Goal: Browse casually

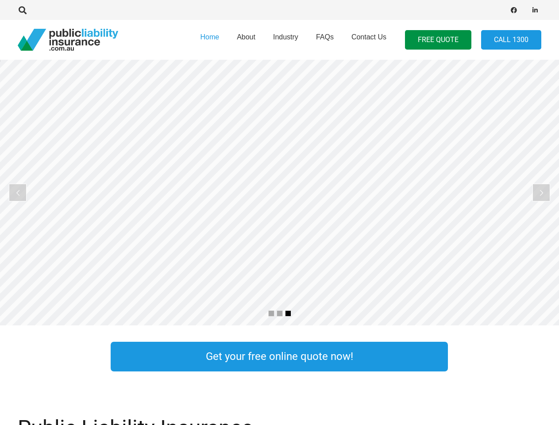
click at [279, 213] on rs-layer at bounding box center [279, 193] width 559 height 266
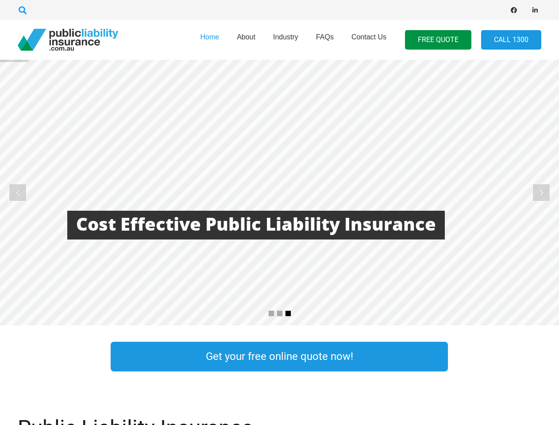
click at [23, 10] on icon "Search" at bounding box center [23, 10] width 8 height 8
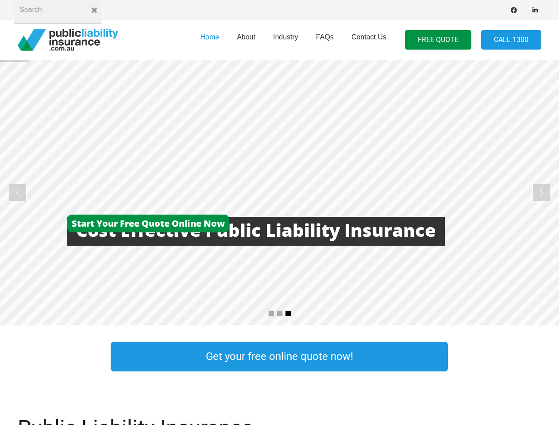
click at [38, 10] on div at bounding box center [159, 10] width 282 height 28
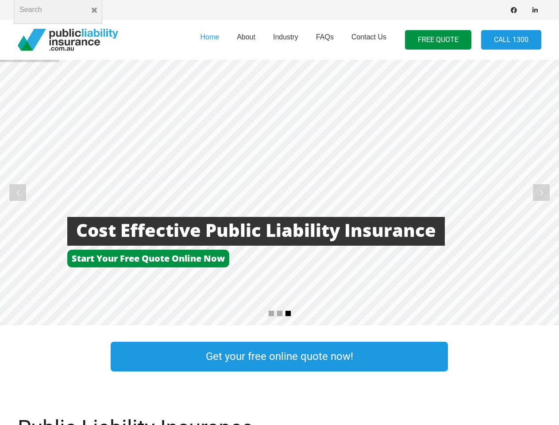
click at [279, 193] on rs-layer at bounding box center [279, 193] width 559 height 266
click at [18, 193] on rs-arrow at bounding box center [18, 193] width 18 height 18
click at [541, 193] on rs-arrow at bounding box center [542, 193] width 18 height 18
click at [271, 313] on rs-bullet at bounding box center [271, 313] width 6 height 6
click at [280, 313] on rs-bullet at bounding box center [280, 313] width 6 height 6
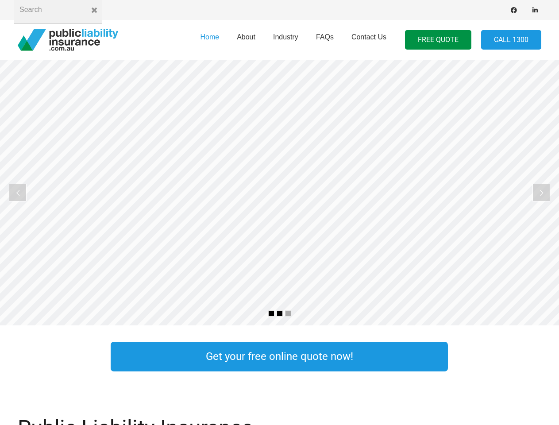
click at [288, 313] on rs-bullet at bounding box center [288, 313] width 6 height 6
click at [279, 193] on rs-slide "More Focus On Our Business Less time worrying about our insurance" at bounding box center [279, 193] width 559 height 266
